Goal: Task Accomplishment & Management: Manage account settings

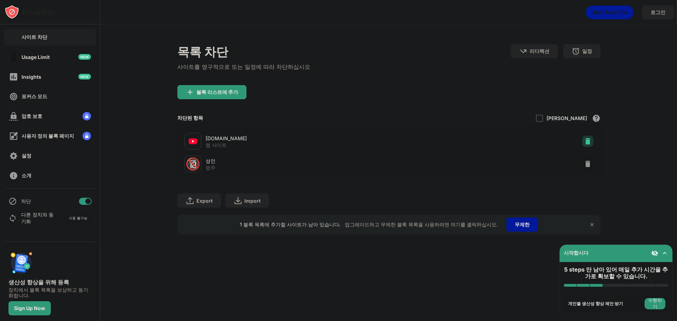
click at [585, 140] on img at bounding box center [588, 141] width 7 height 7
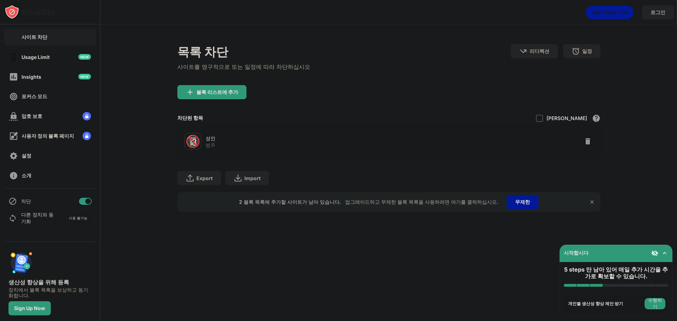
click at [622, 130] on div "목록 차단 사이트를 영구적으로 또는 일정에 따라 차단하십시오 리디렉션 웹 사이트 리디렉션을 설정하려면 클릭하십시오 일정 블록 목록이 활성화될 …" at bounding box center [389, 127] width 577 height 207
